Goal: Check status: Check status

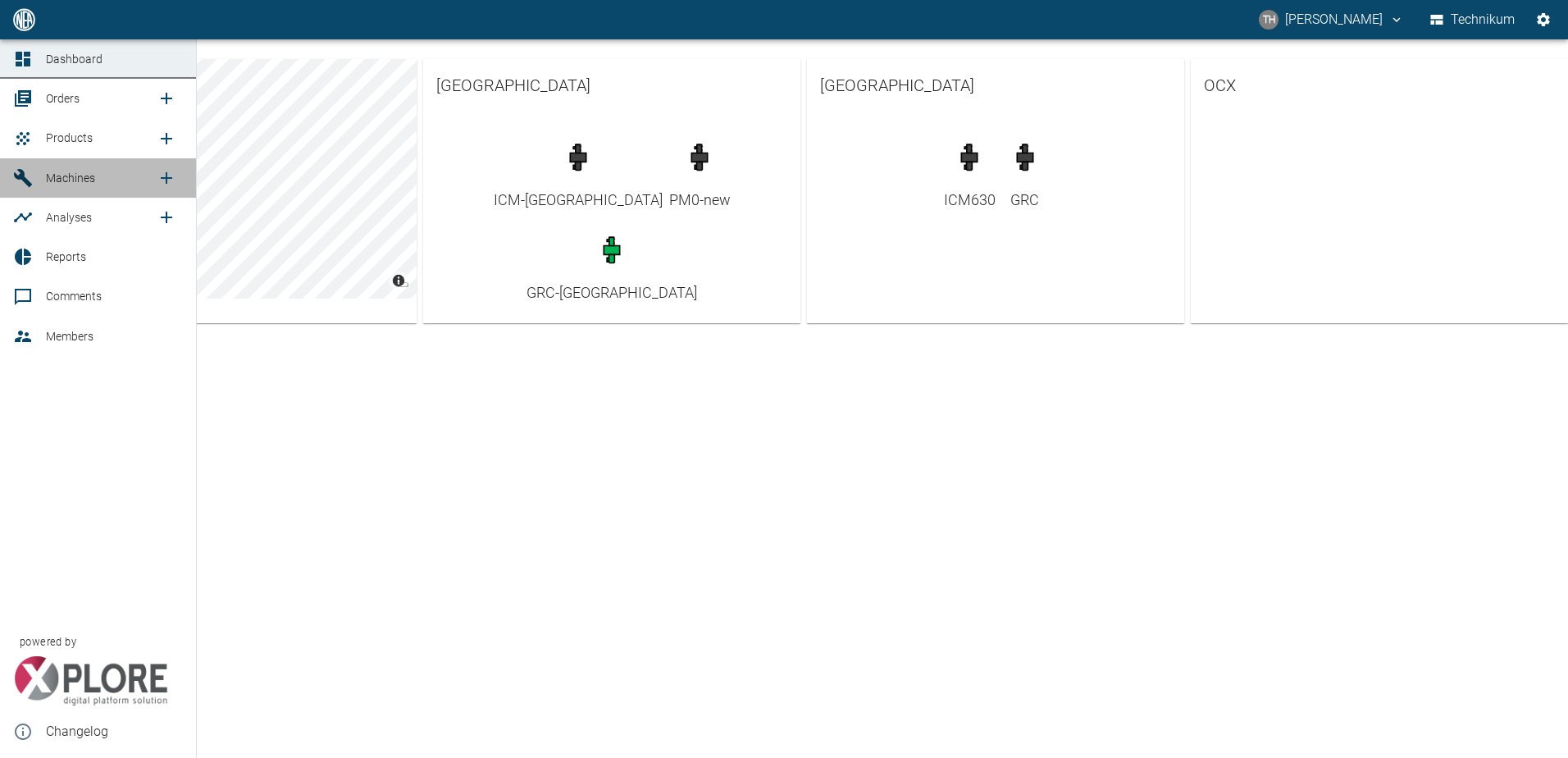
click at [63, 183] on span "Machines" at bounding box center [70, 177] width 49 height 13
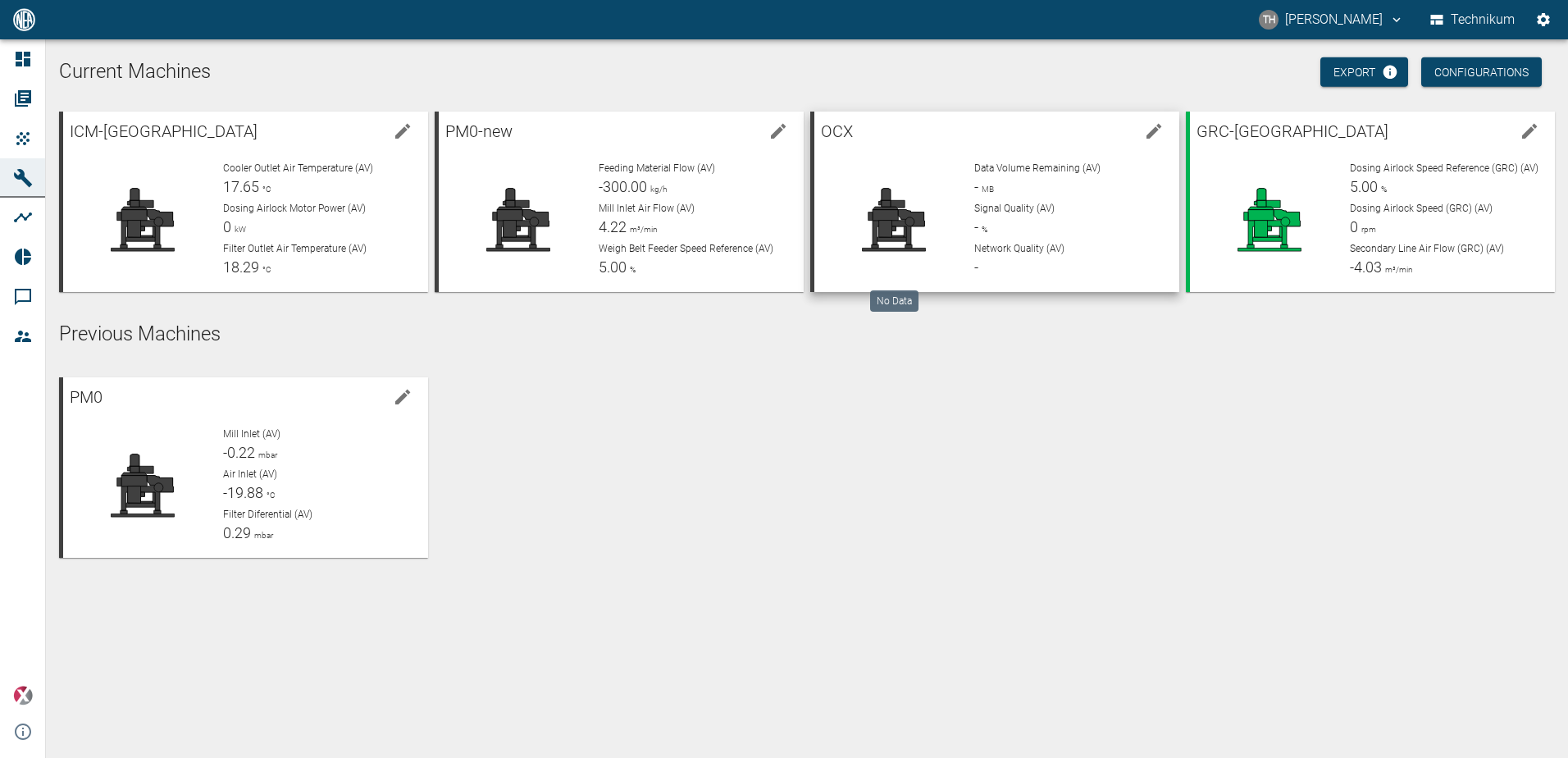
click at [862, 213] on icon at bounding box center [894, 219] width 107 height 65
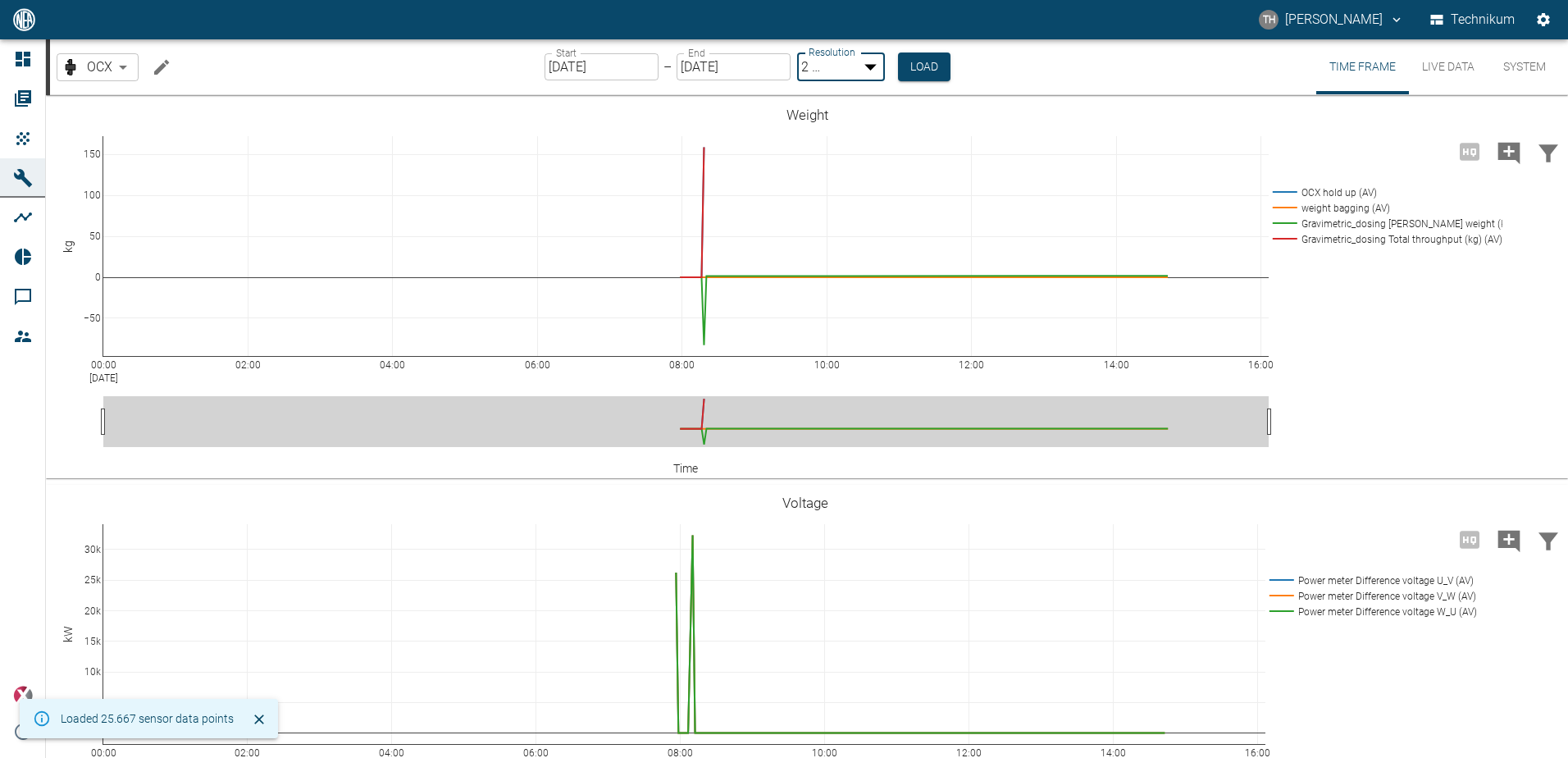
click at [869, 65] on body "TH [PERSON_NAME] Technikum Dashboard Orders Products Machines Analyses Reports …" at bounding box center [784, 379] width 1568 height 758
type input "1sec"
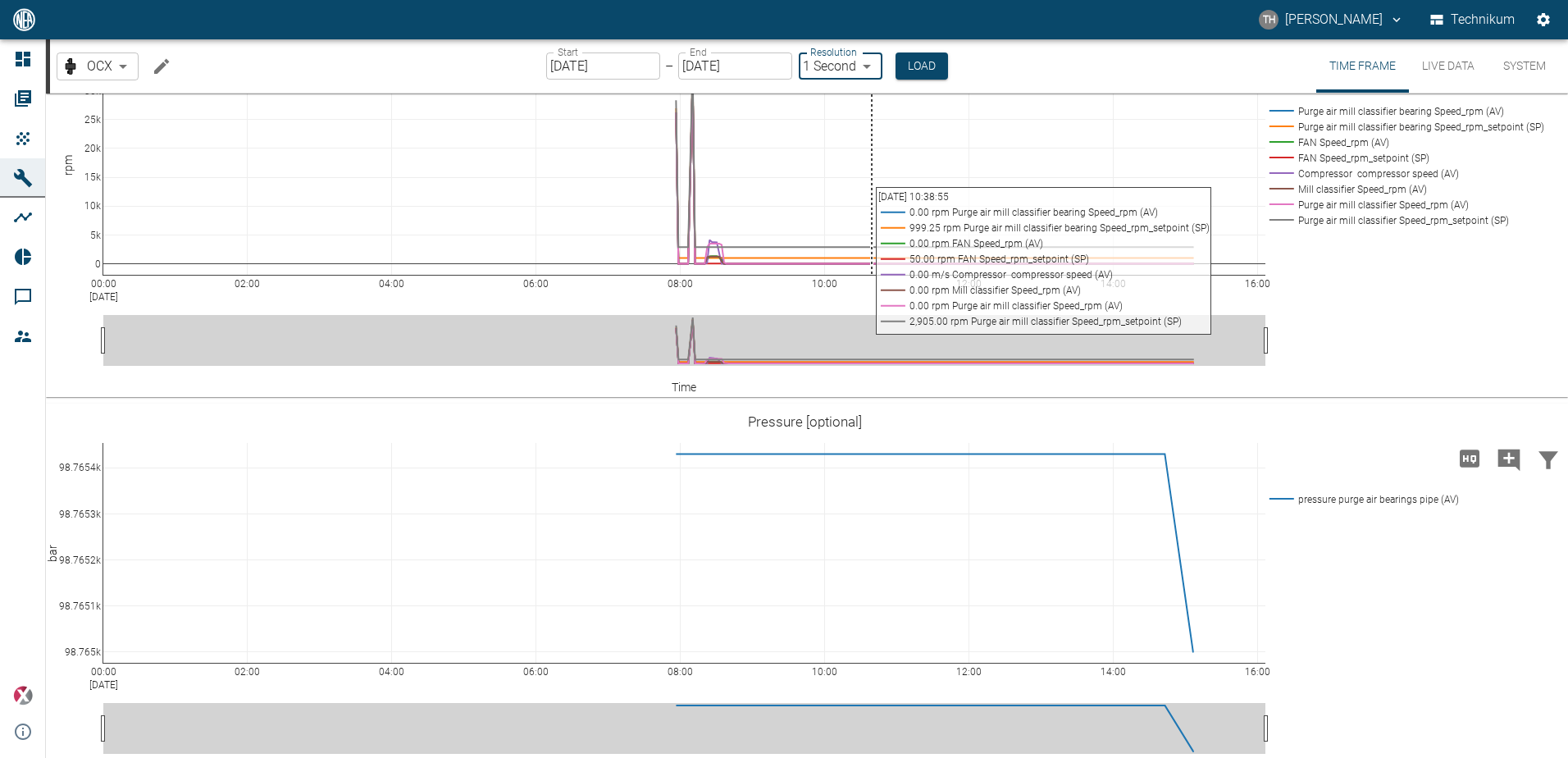
scroll to position [3118, 0]
